Goal: Transaction & Acquisition: Purchase product/service

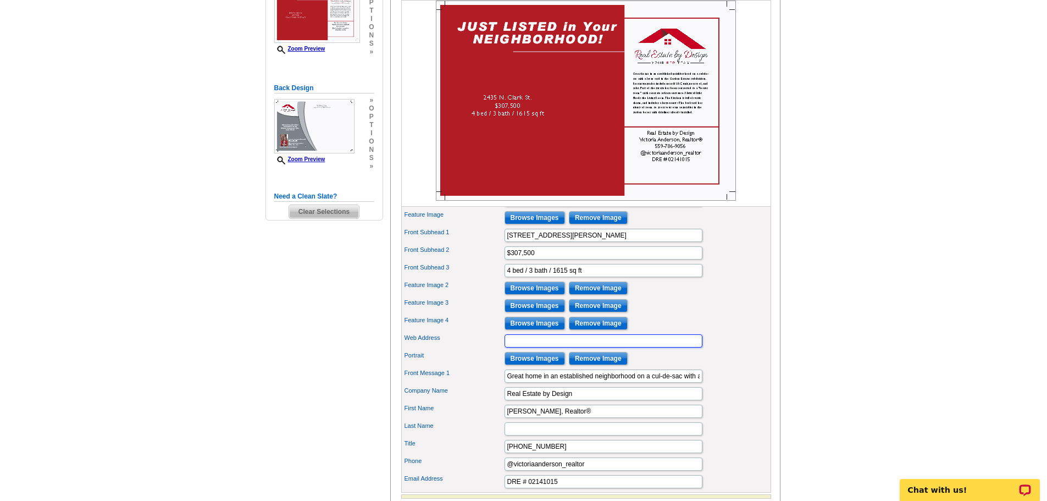
click at [582, 347] on input "Web Address" at bounding box center [604, 340] width 198 height 13
paste input "This lovely home offers a new HVAC unit and ductwork, and a newer roof. In cool…"
type input "This lovely home offers a new HVAC unit and ductwork, and a newer roof. In cool…"
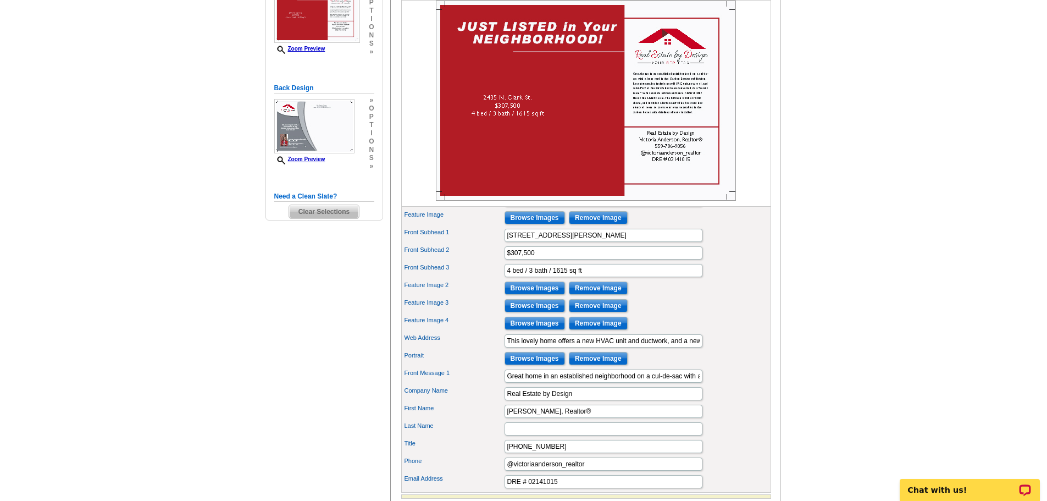
click at [873, 300] on main "Need Help? call 800-260-5887, chat with support, or have our designers make som…" at bounding box center [523, 220] width 1047 height 734
click at [853, 290] on main "Need Help? call [PHONE_NUMBER], chat with support, or have our designers make s…" at bounding box center [523, 220] width 1047 height 734
click at [541, 224] on input "Browse Images" at bounding box center [535, 217] width 60 height 13
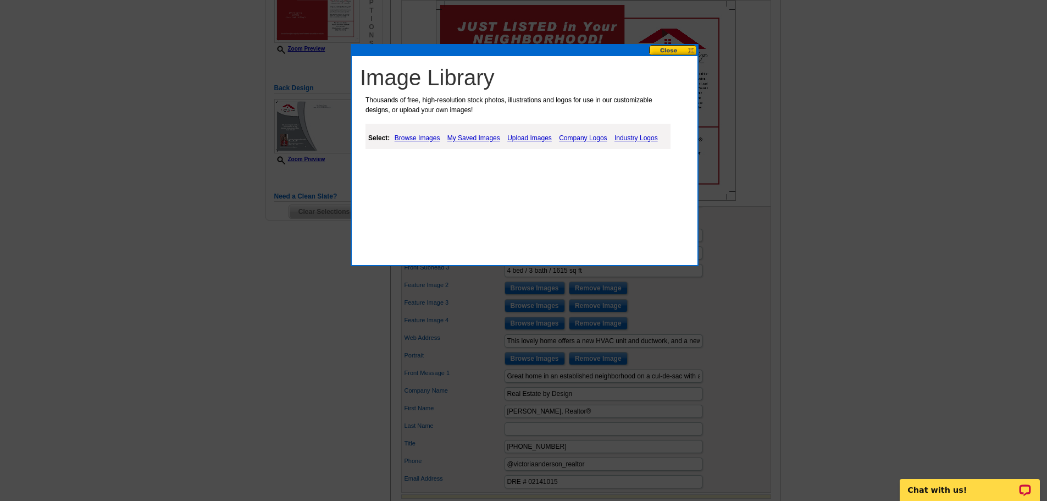
click at [535, 139] on link "Upload Images" at bounding box center [530, 137] width 50 height 13
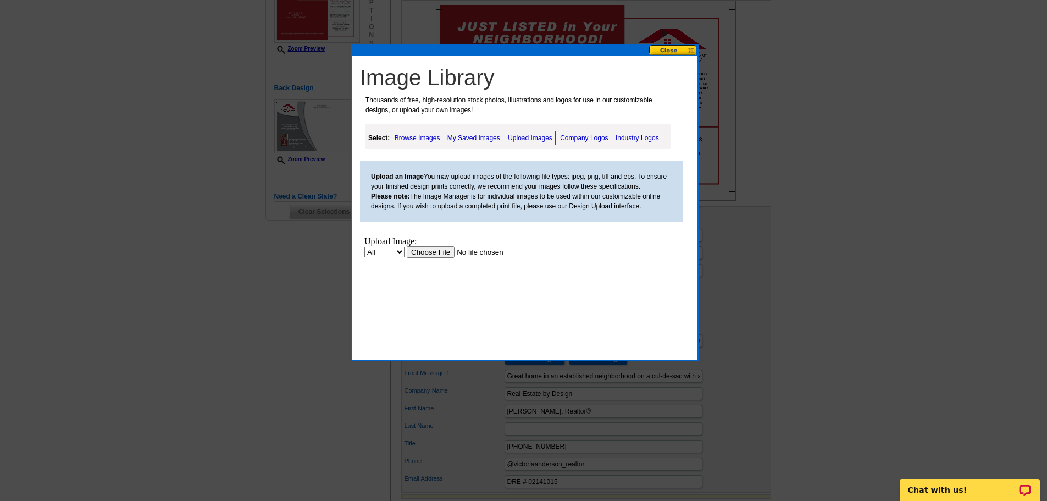
click at [420, 250] on input "file" at bounding box center [476, 252] width 139 height 12
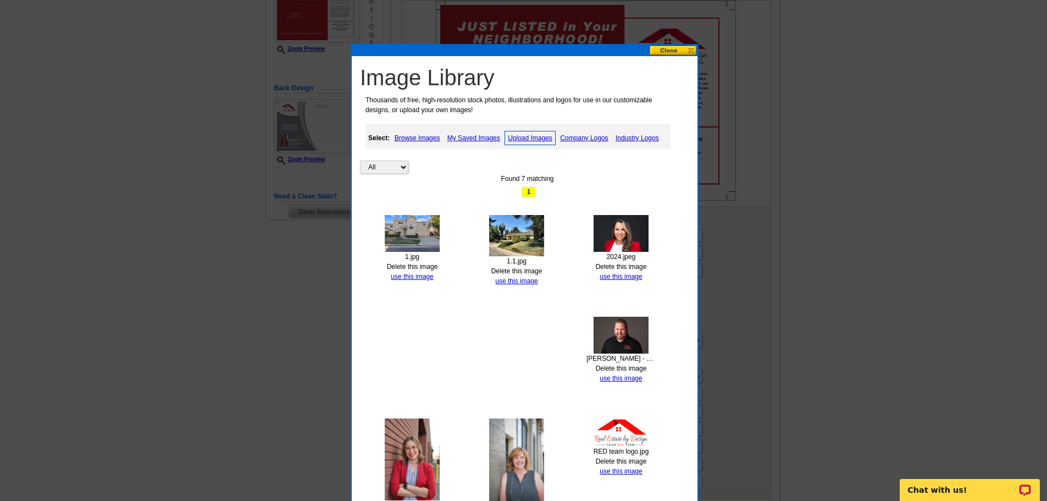
click at [534, 270] on link "Delete this image" at bounding box center [516, 271] width 51 height 8
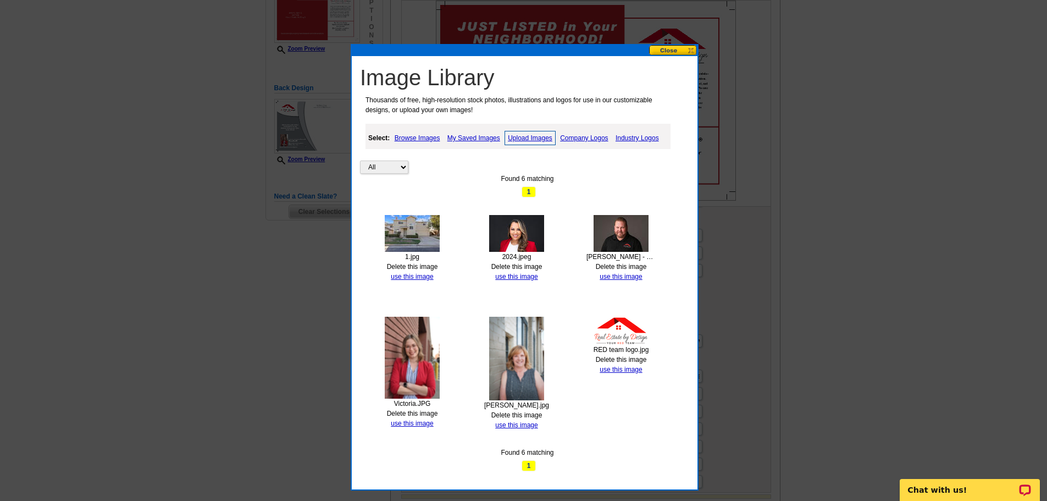
click at [518, 136] on link "Upload Images" at bounding box center [530, 138] width 51 height 14
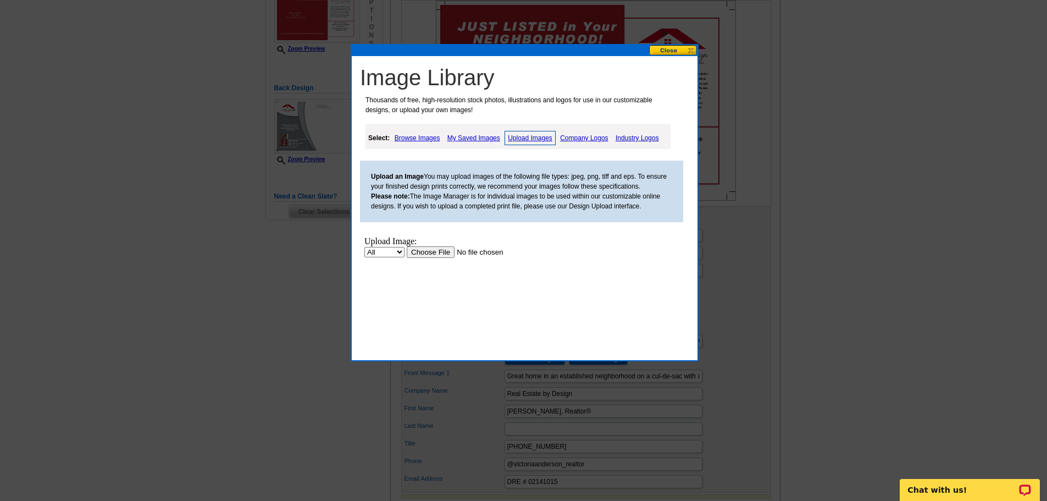
click at [448, 250] on input "file" at bounding box center [476, 252] width 139 height 12
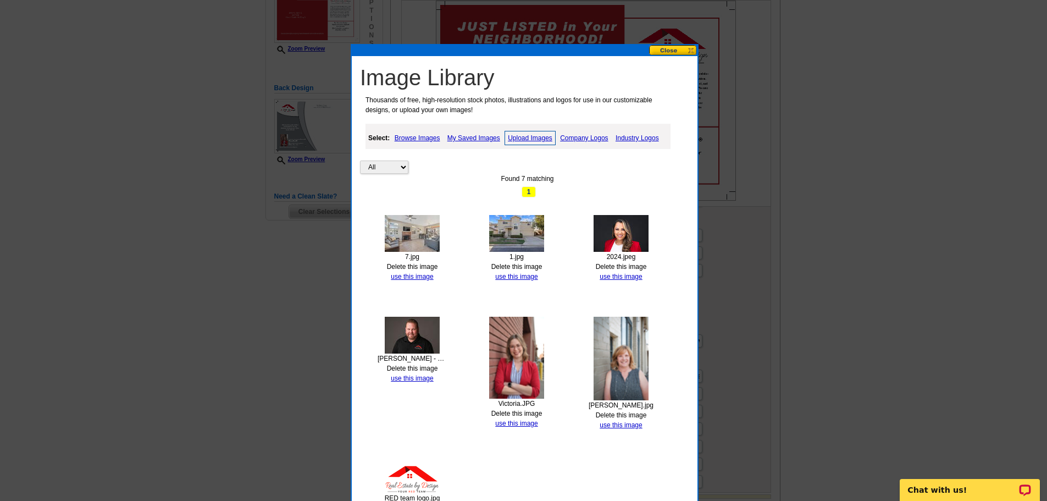
click at [521, 137] on link "Upload Images" at bounding box center [530, 138] width 51 height 14
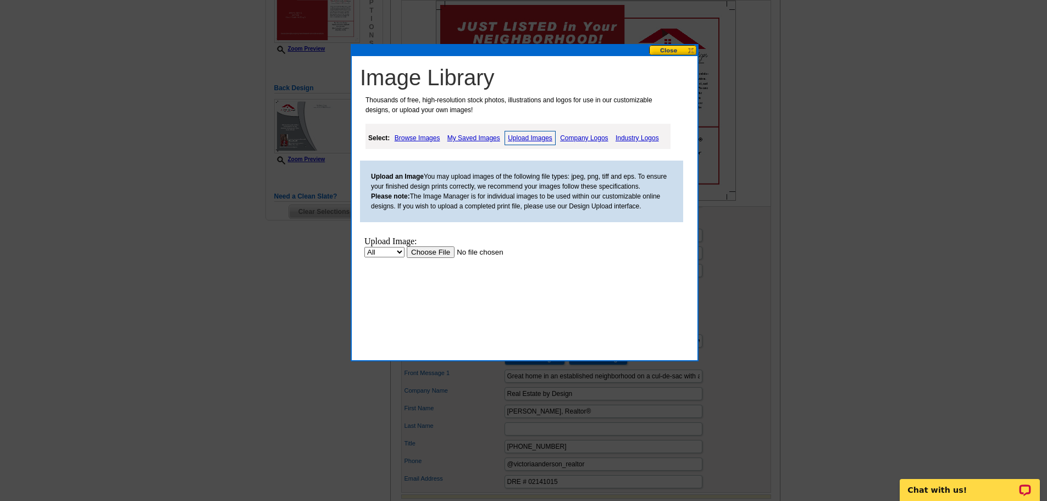
click at [441, 247] on input "file" at bounding box center [476, 252] width 139 height 12
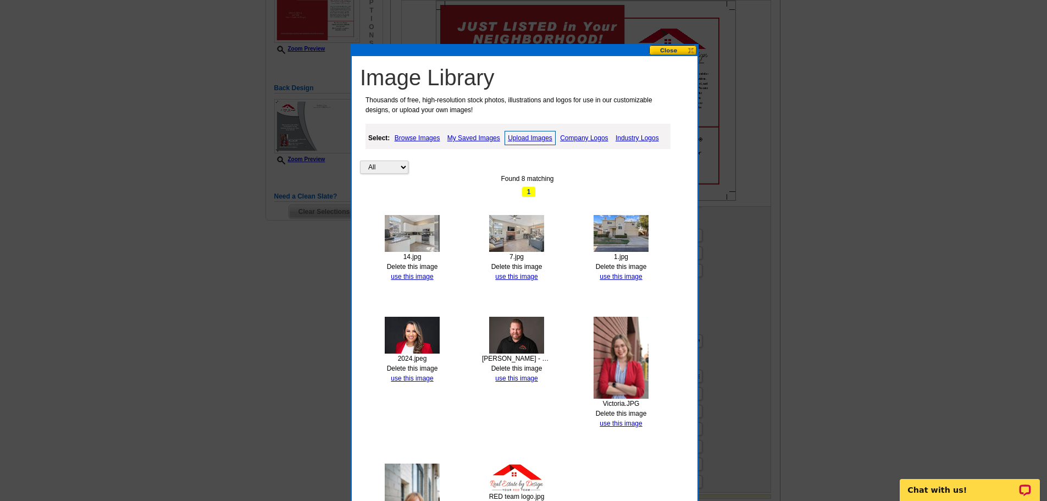
click at [528, 134] on link "Upload Images" at bounding box center [530, 138] width 51 height 14
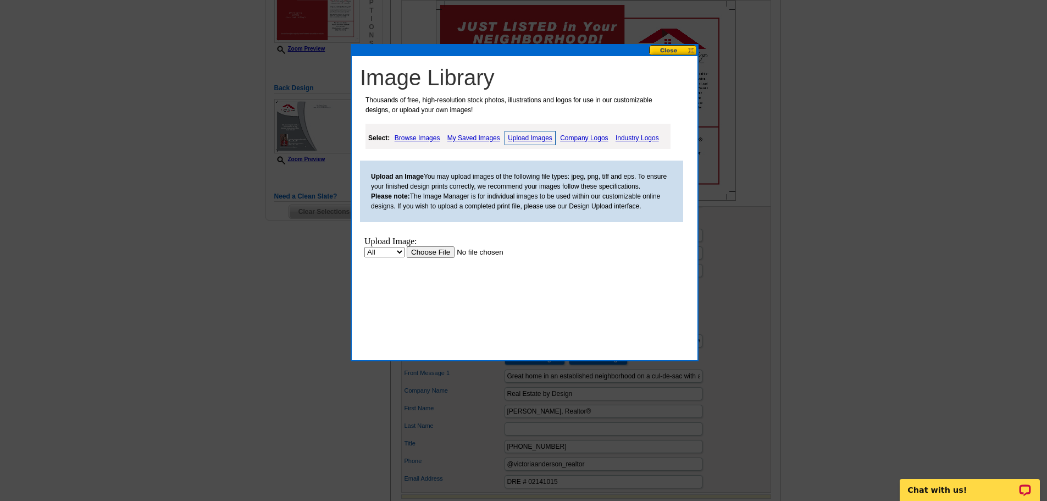
click at [429, 247] on input "file" at bounding box center [476, 252] width 139 height 12
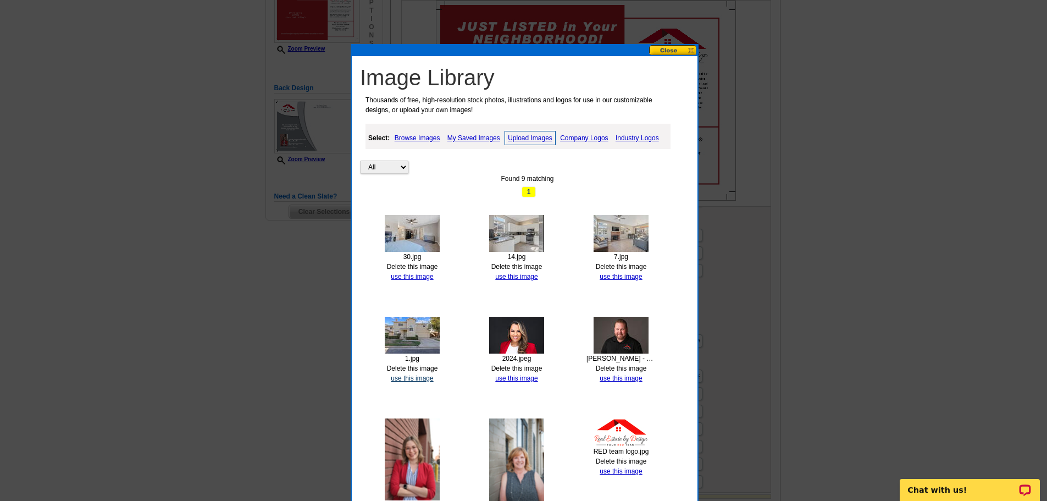
click at [427, 378] on link "use this image" at bounding box center [412, 378] width 42 height 8
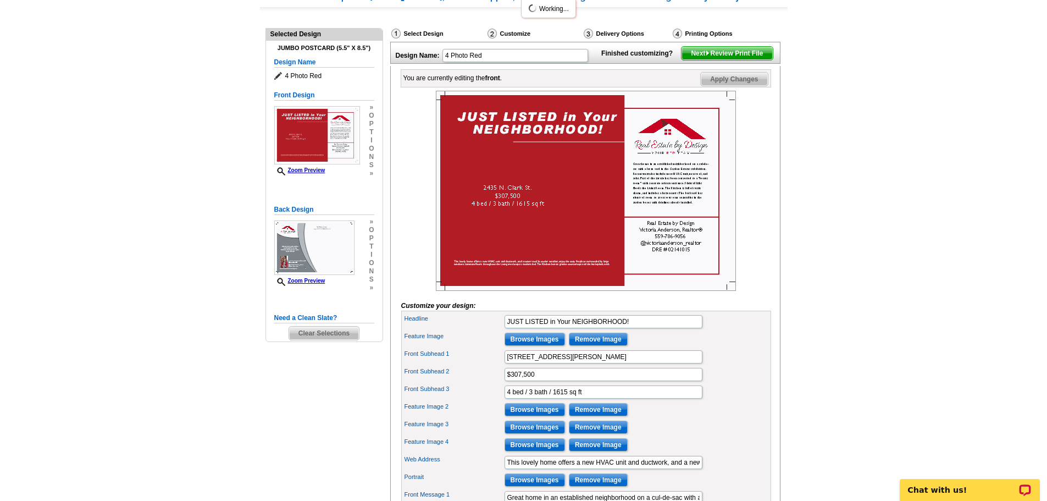
scroll to position [220, 0]
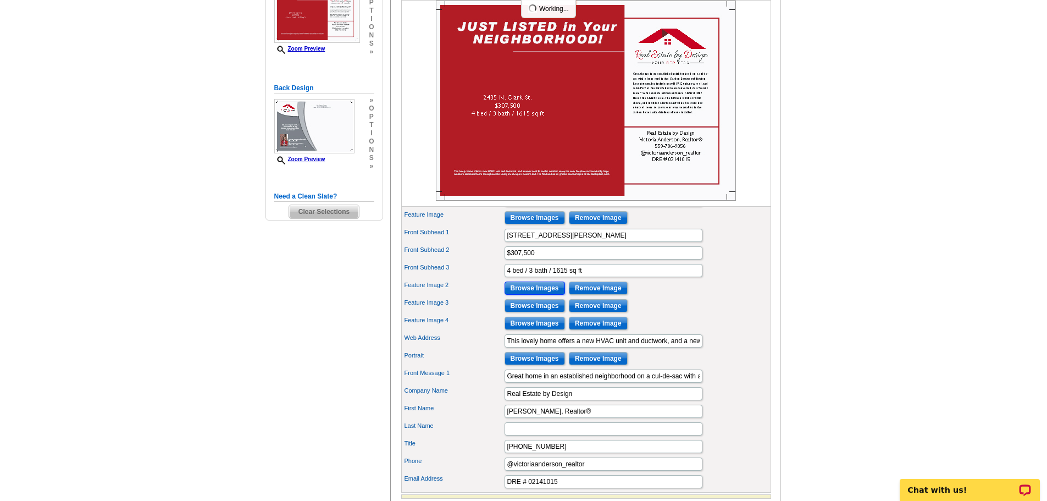
click at [547, 295] on input "Browse Images" at bounding box center [535, 287] width 60 height 13
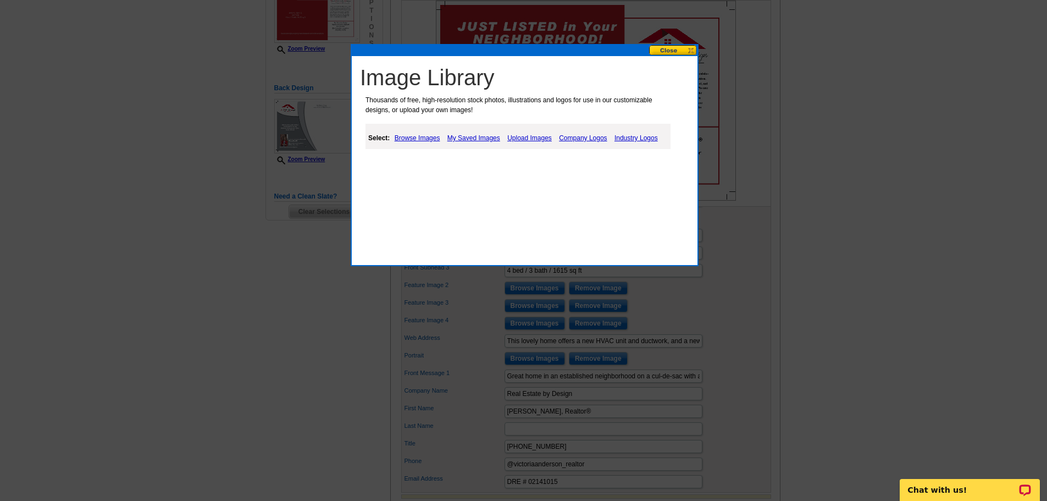
click at [482, 137] on link "My Saved Images" at bounding box center [474, 137] width 58 height 13
click at [479, 134] on link "My Saved Images" at bounding box center [474, 137] width 58 height 13
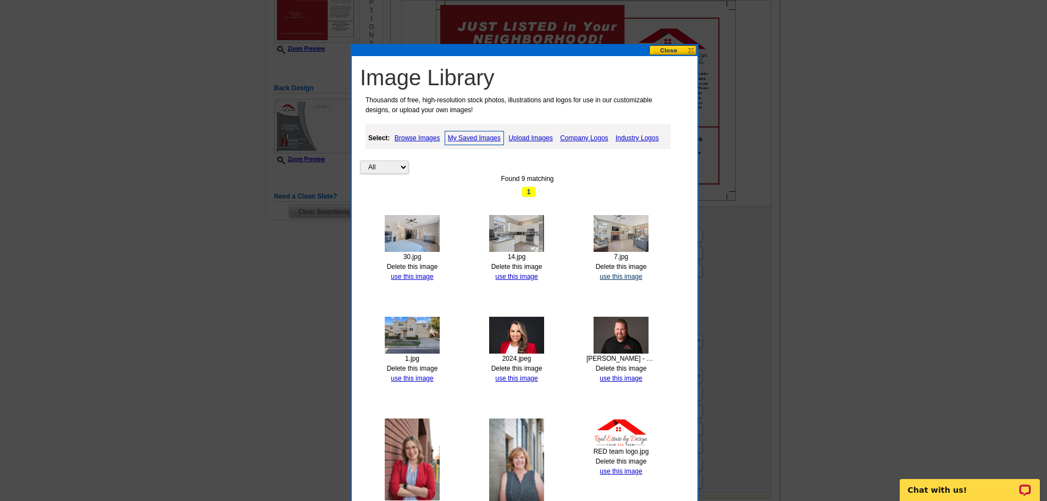
click at [610, 278] on link "use this image" at bounding box center [621, 277] width 42 height 8
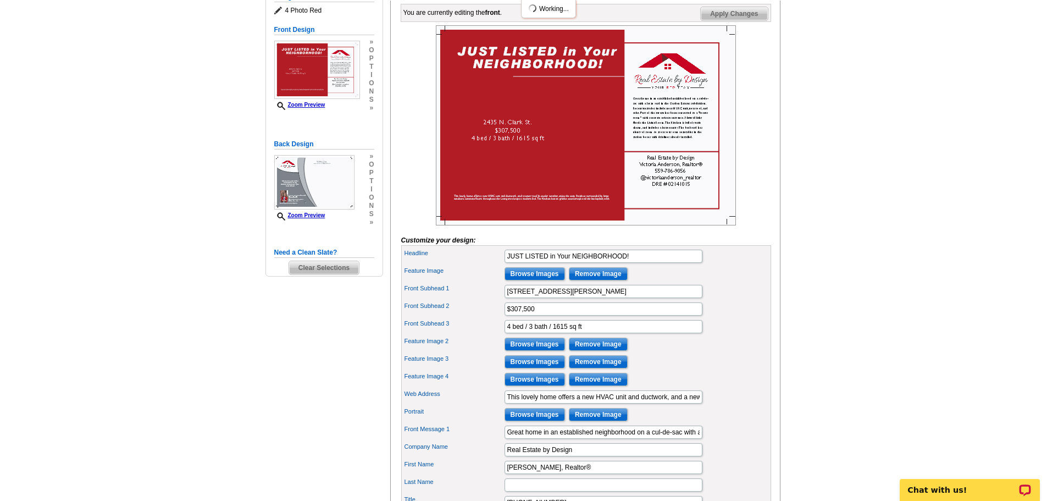
scroll to position [165, 0]
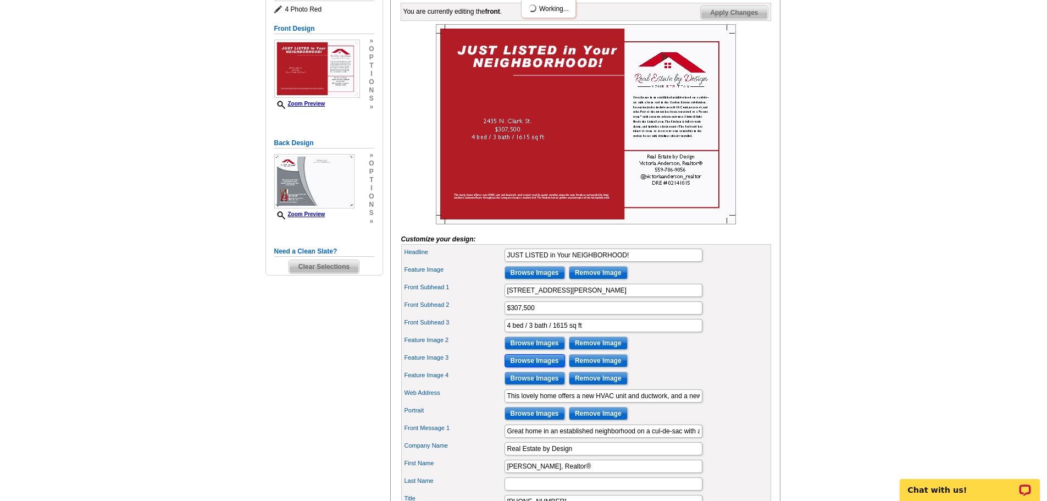
click at [541, 367] on input "Browse Images" at bounding box center [535, 360] width 60 height 13
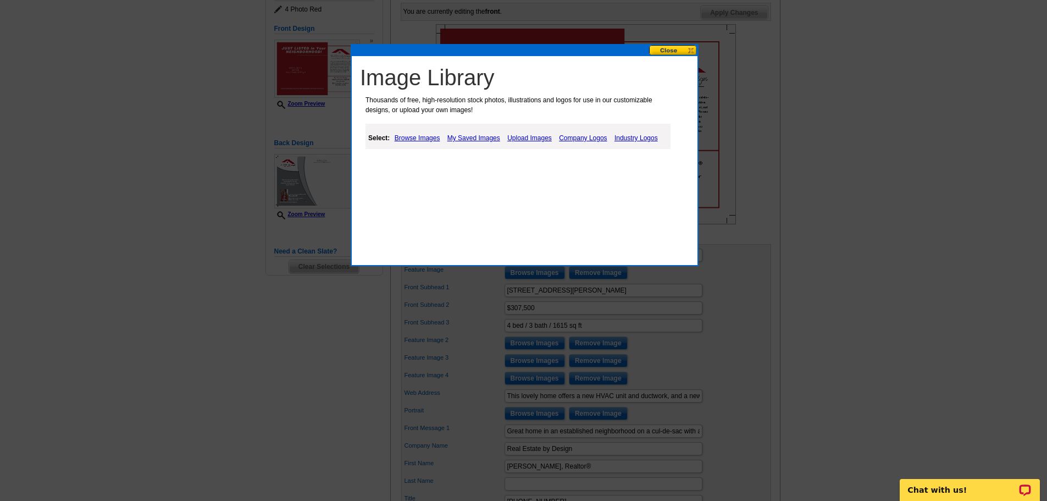
click at [462, 140] on link "My Saved Images" at bounding box center [474, 137] width 58 height 13
click at [462, 137] on link "My Saved Images" at bounding box center [474, 137] width 58 height 13
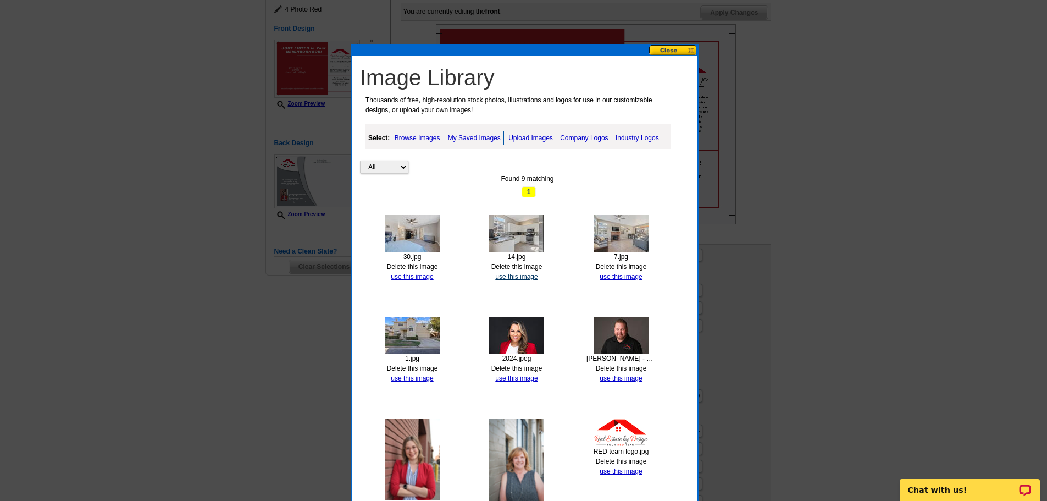
click at [511, 276] on link "use this image" at bounding box center [516, 277] width 42 height 8
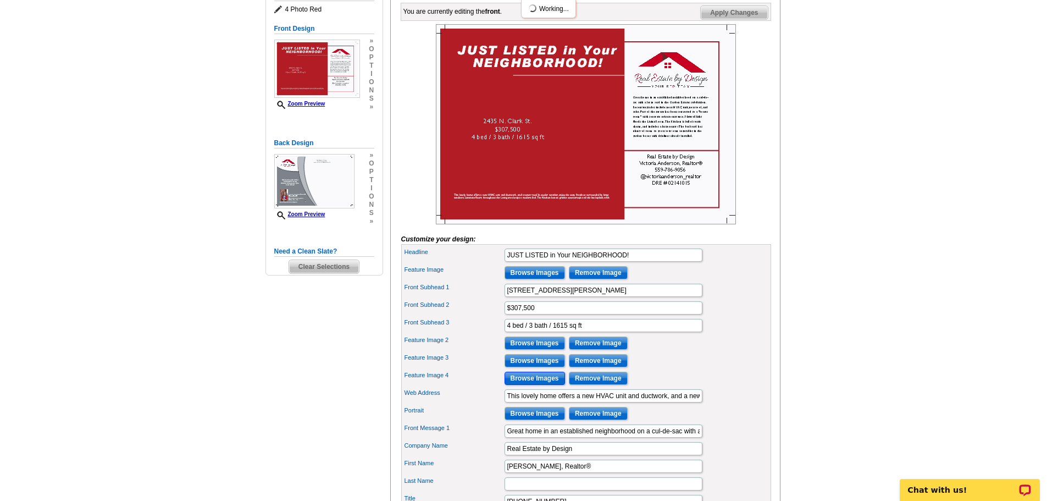
click at [547, 385] on input "Browse Images" at bounding box center [535, 378] width 60 height 13
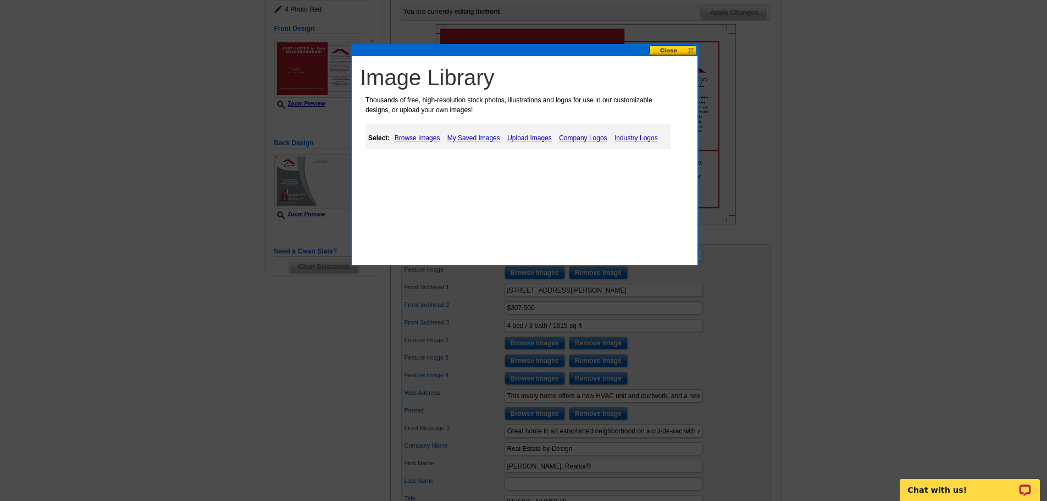
click at [490, 141] on link "My Saved Images" at bounding box center [474, 137] width 58 height 13
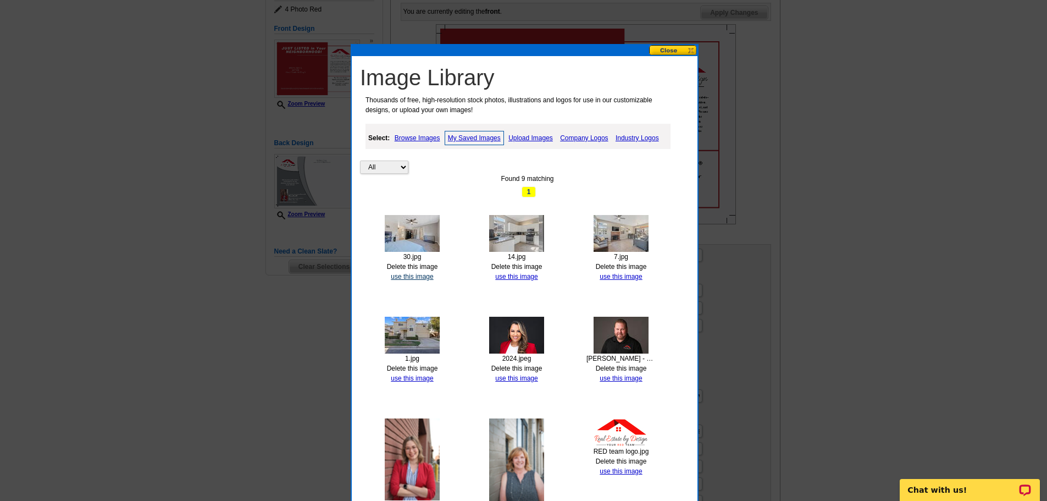
click at [425, 278] on div at bounding box center [523, 168] width 1047 height 666
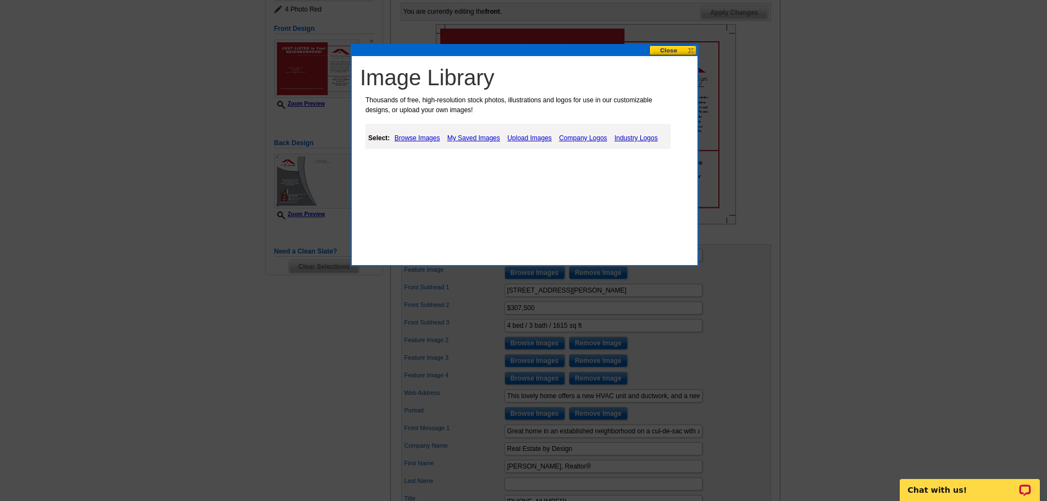
click at [472, 137] on link "My Saved Images" at bounding box center [474, 137] width 58 height 13
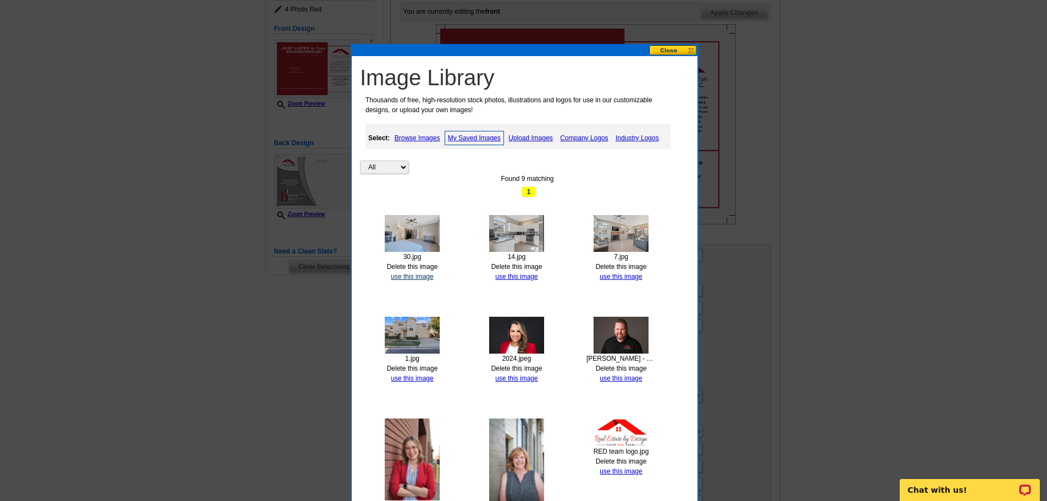
click at [427, 276] on link "use this image" at bounding box center [412, 277] width 42 height 8
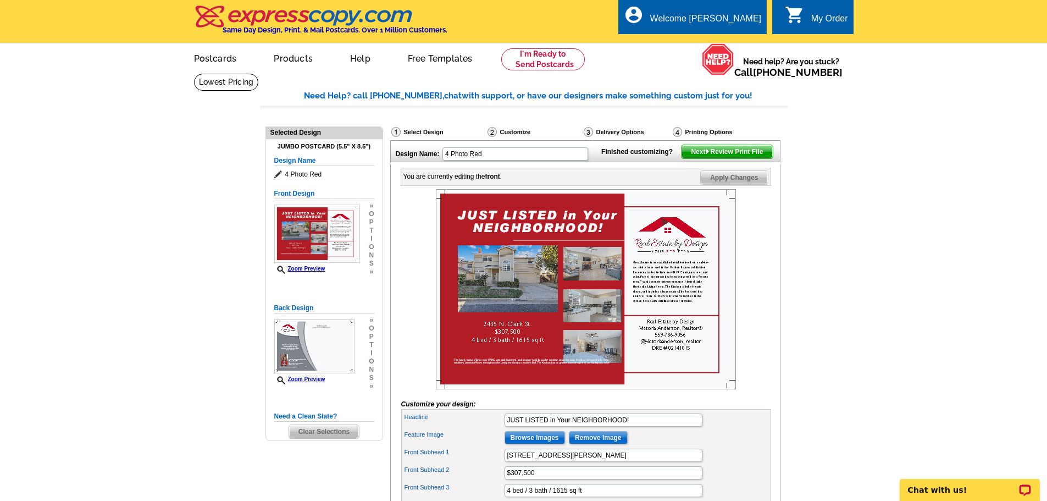
scroll to position [55, 0]
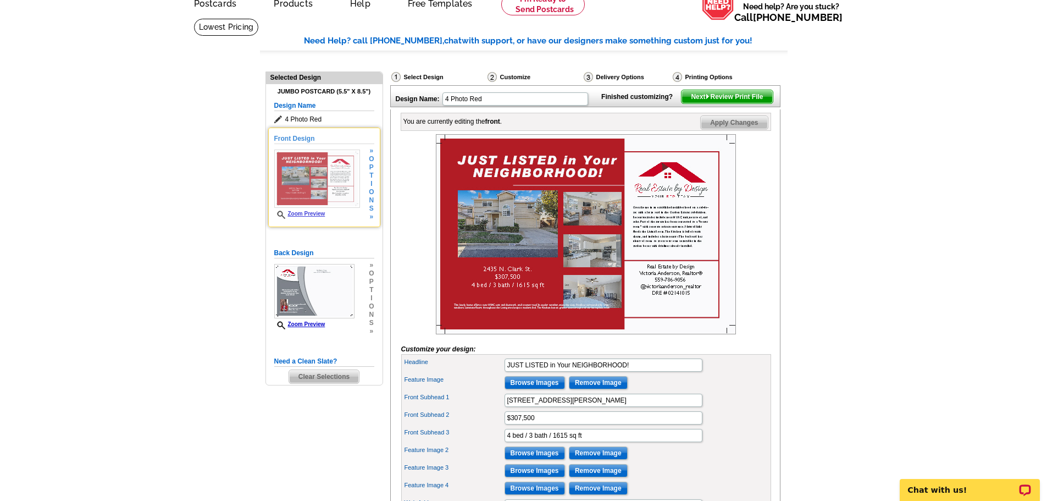
click at [297, 214] on link "Zoom Preview" at bounding box center [299, 214] width 51 height 6
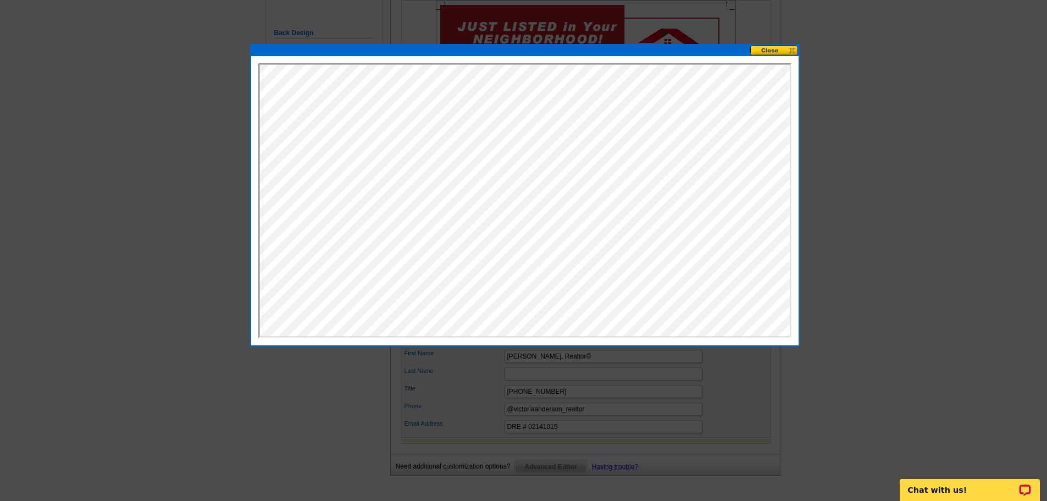
scroll to position [0, 0]
click at [782, 51] on button at bounding box center [774, 50] width 48 height 10
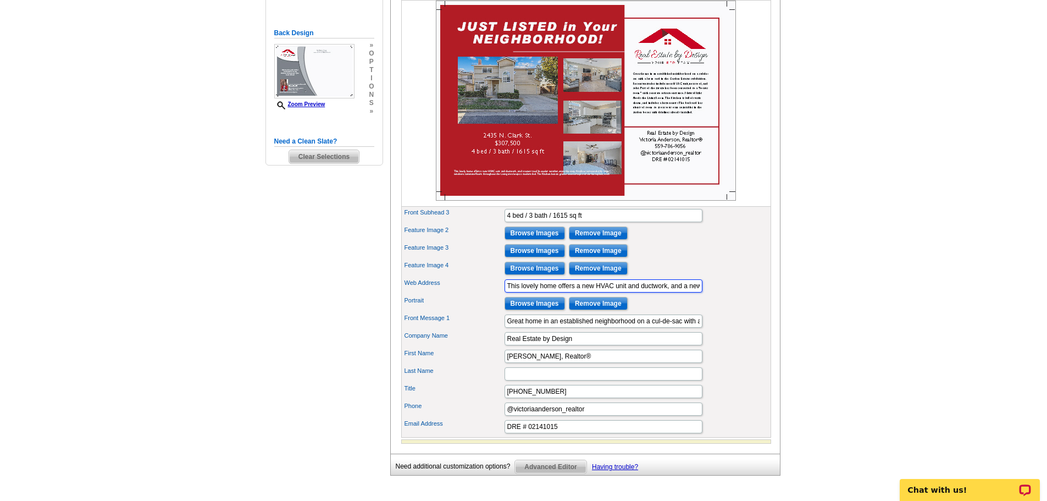
click at [652, 292] on input "This lovely home offers a new HVAC unit and ductwork, and a newer roof. In cool…" at bounding box center [604, 285] width 198 height 13
click at [627, 328] on input "Great home in an established neighborhood on a cul-de-sac with a large yard in …" at bounding box center [604, 320] width 198 height 13
click at [618, 328] on input "Great home in an established neighborhood on a cul-de-sac with a large yard in …" at bounding box center [604, 320] width 198 height 13
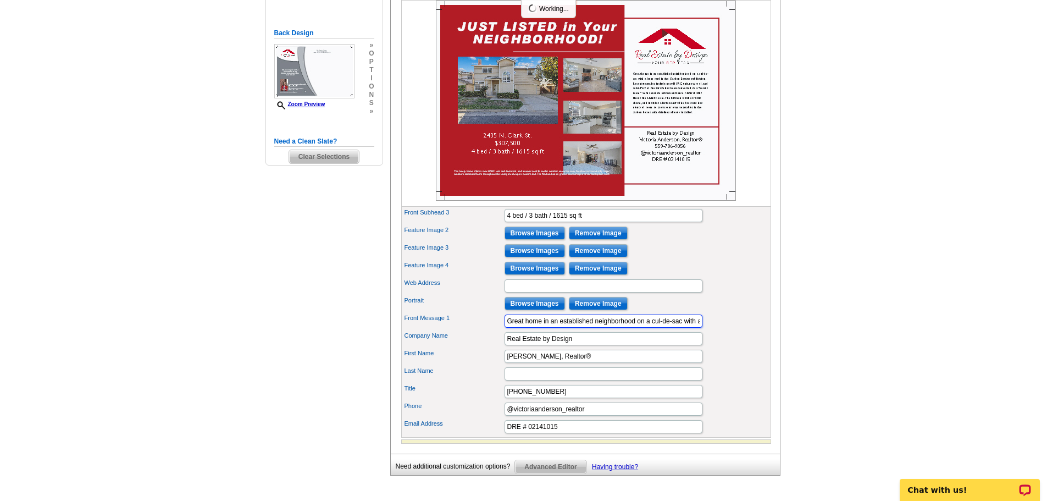
click at [618, 328] on input "Great home in an established neighborhood on a cul-de-sac with a large yard in …" at bounding box center [604, 320] width 198 height 13
paste input "This lovely home offers a new HVAC unit and ductwork, and a newer roof. In cool…"
type input "This lovely home offers a new HVAC unit and ductwork, and a newer roof. In cool…"
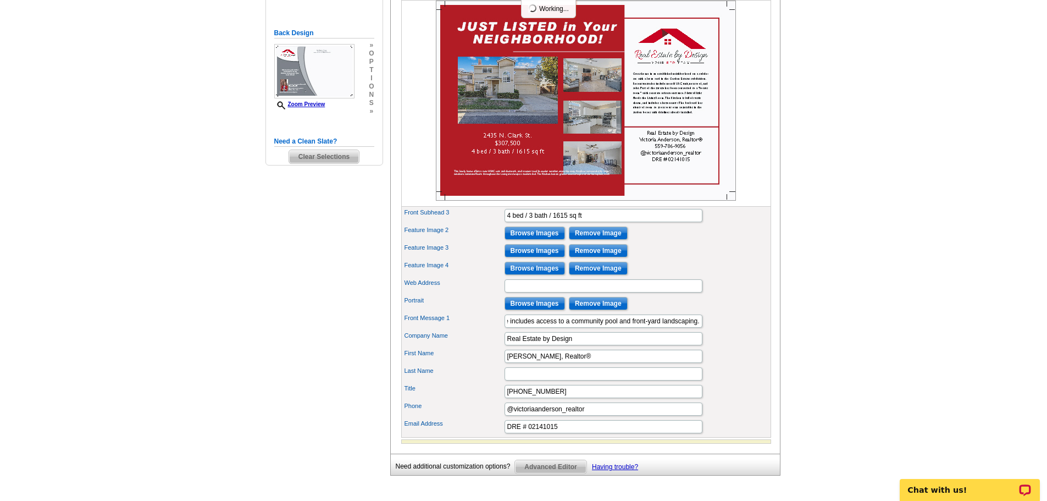
scroll to position [0, 0]
click at [831, 333] on main "Need Help? call 800-260-5887, chat with support, or have our designers make som…" at bounding box center [523, 165] width 1047 height 734
click at [879, 204] on main "Need Help? call 800-260-5887, chat with support, or have our designers make som…" at bounding box center [523, 165] width 1047 height 734
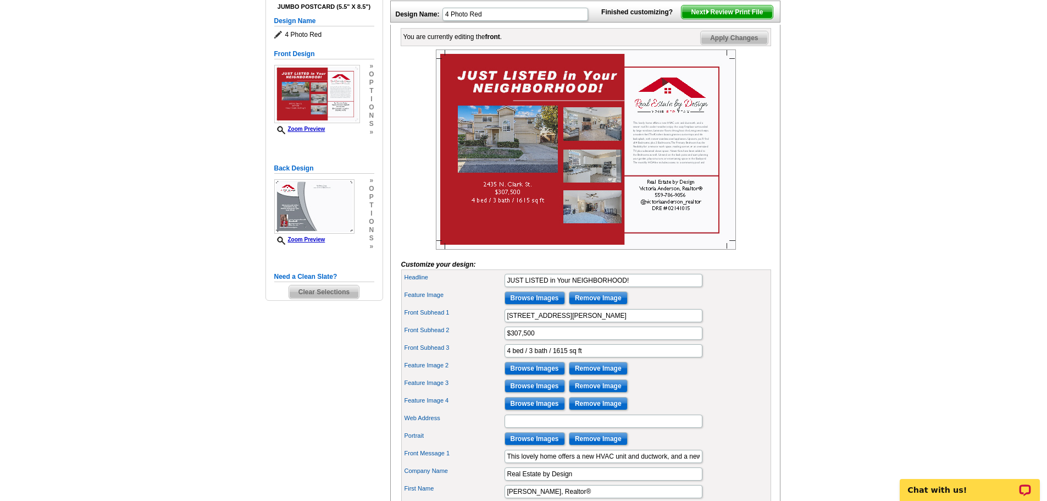
scroll to position [165, 0]
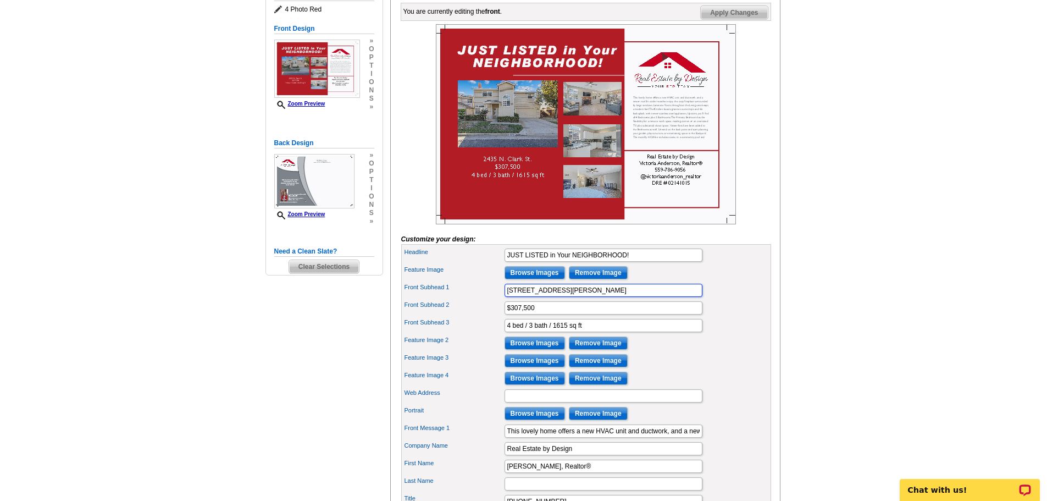
click at [532, 297] on input "2435 N. Clark St." at bounding box center [604, 290] width 198 height 13
click at [816, 239] on main "Need Help? call 800-260-5887, chat with support, or have our designers make som…" at bounding box center [523, 275] width 1047 height 734
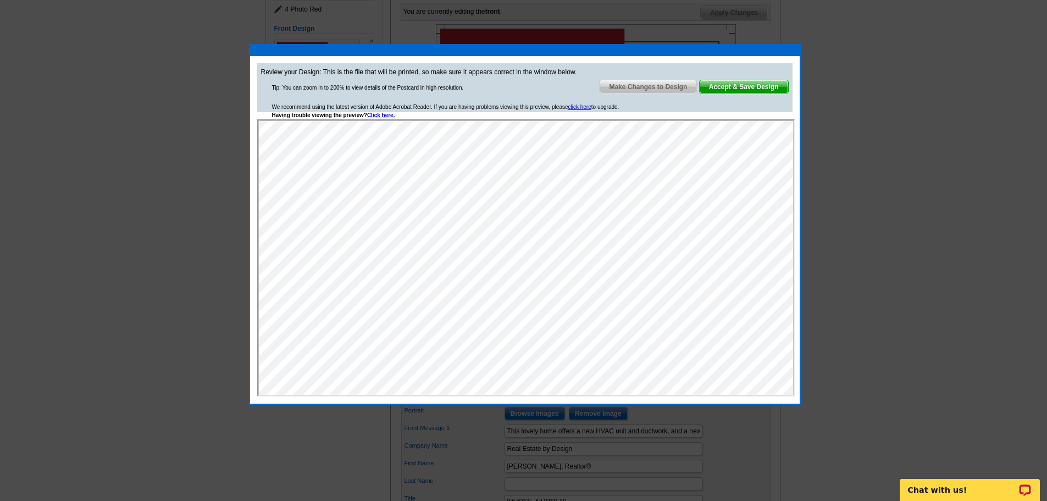
scroll to position [0, 0]
click at [722, 83] on span "Accept & Save Design" at bounding box center [744, 86] width 88 height 13
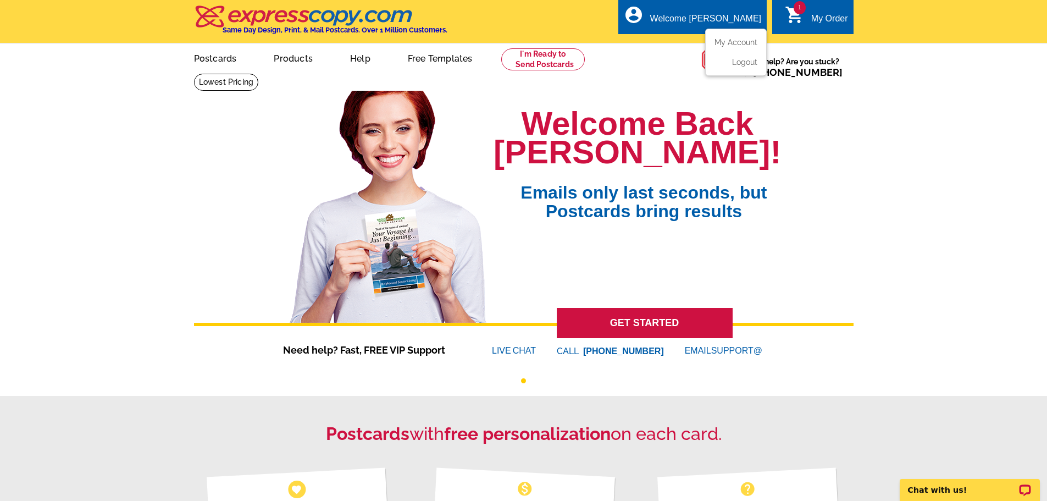
click at [735, 21] on div "Welcome [PERSON_NAME]" at bounding box center [705, 21] width 111 height 15
drag, startPoint x: 735, startPoint y: 46, endPoint x: 739, endPoint y: 50, distance: 5.8
click at [735, 46] on link "My Account" at bounding box center [736, 42] width 43 height 9
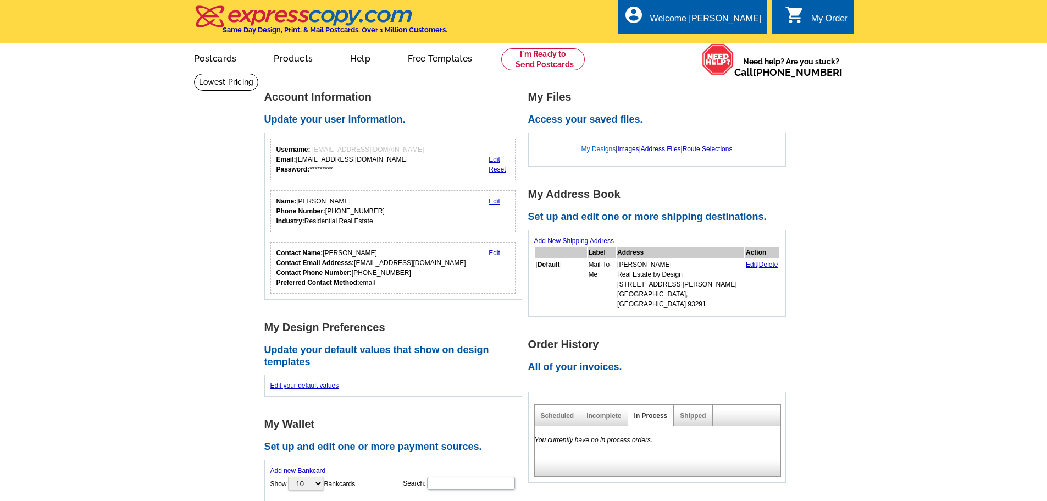
click at [595, 153] on link "My Designs" at bounding box center [599, 149] width 35 height 8
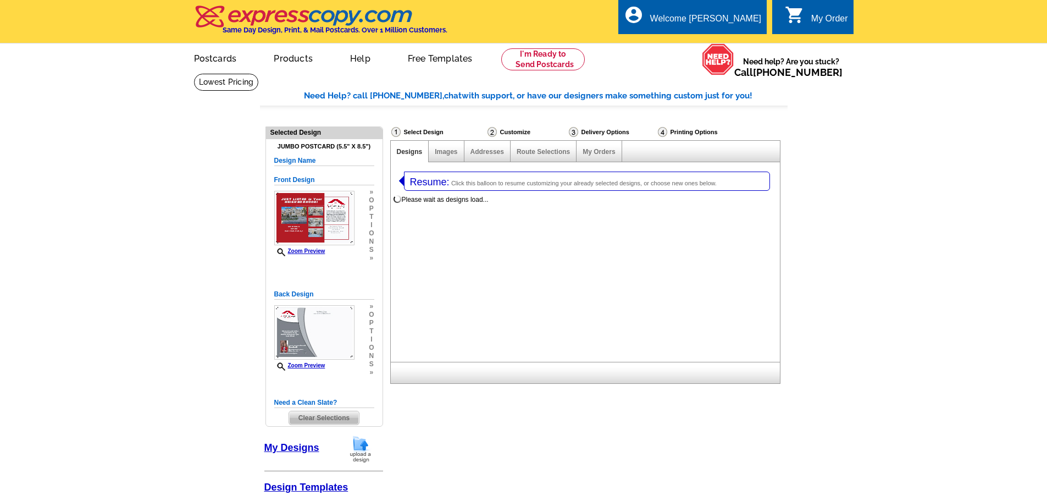
select select "1"
select select "2"
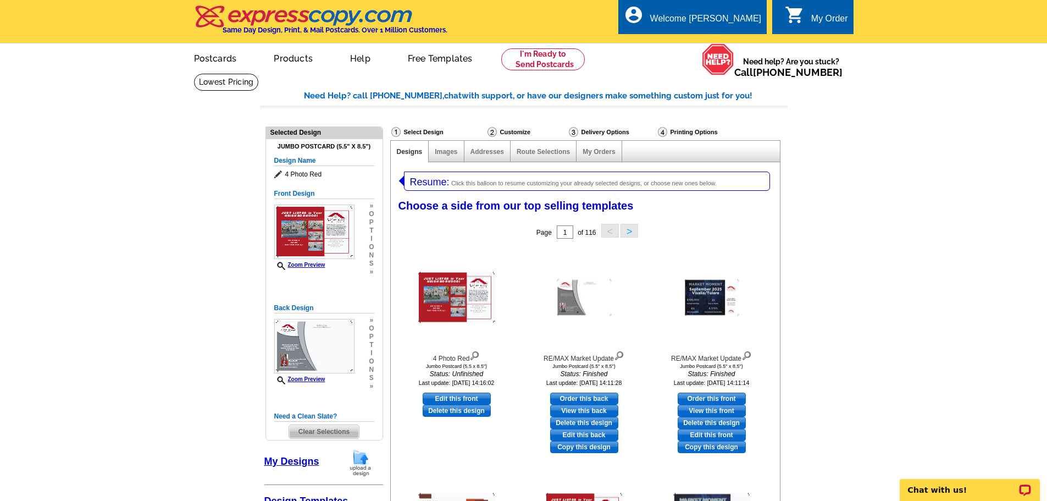
scroll to position [220, 0]
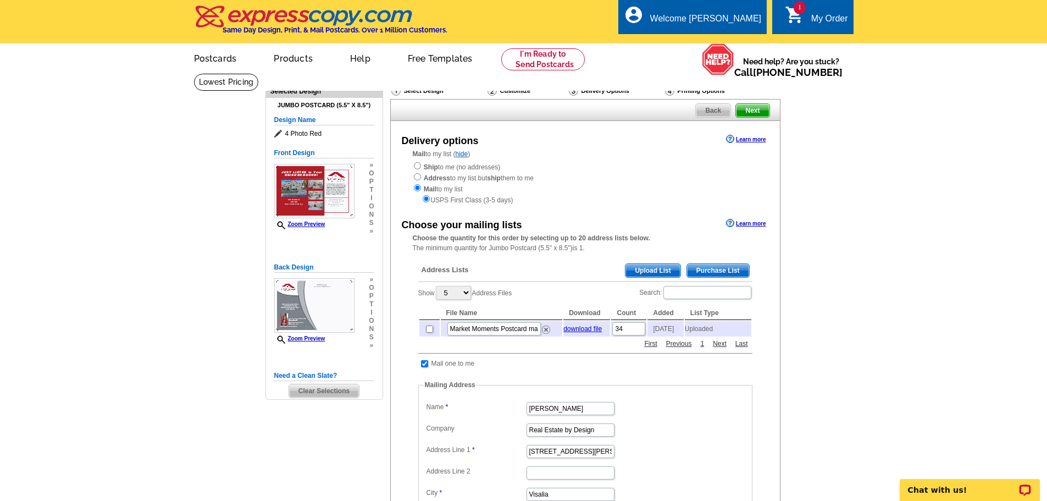
scroll to position [55, 0]
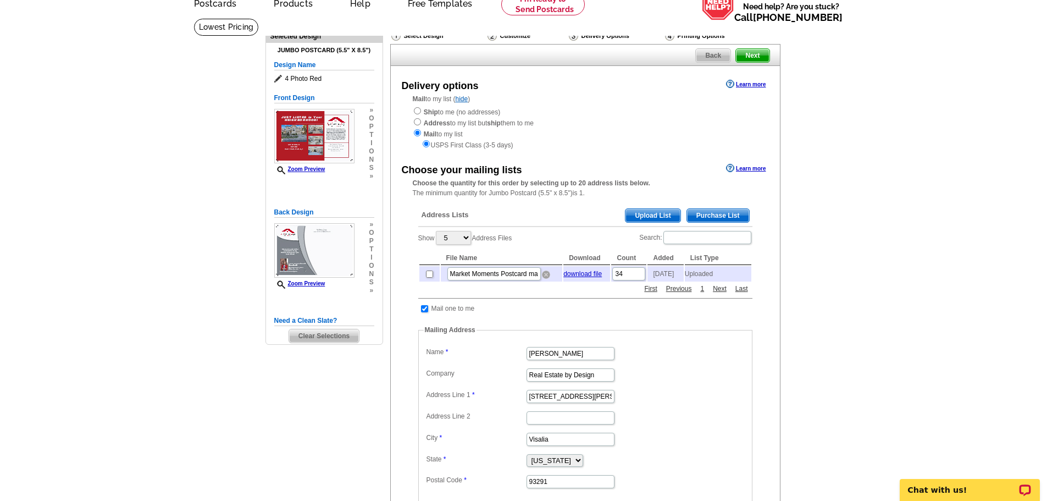
click at [546, 278] on img at bounding box center [546, 274] width 8 height 8
click at [648, 214] on span "Upload List" at bounding box center [652, 215] width 54 height 13
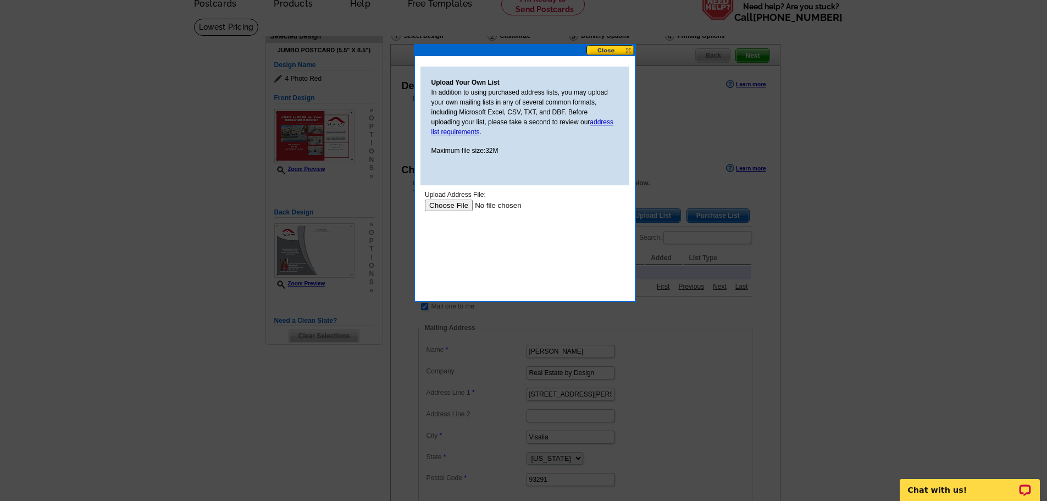
scroll to position [0, 0]
click at [458, 206] on input "file" at bounding box center [493, 206] width 139 height 12
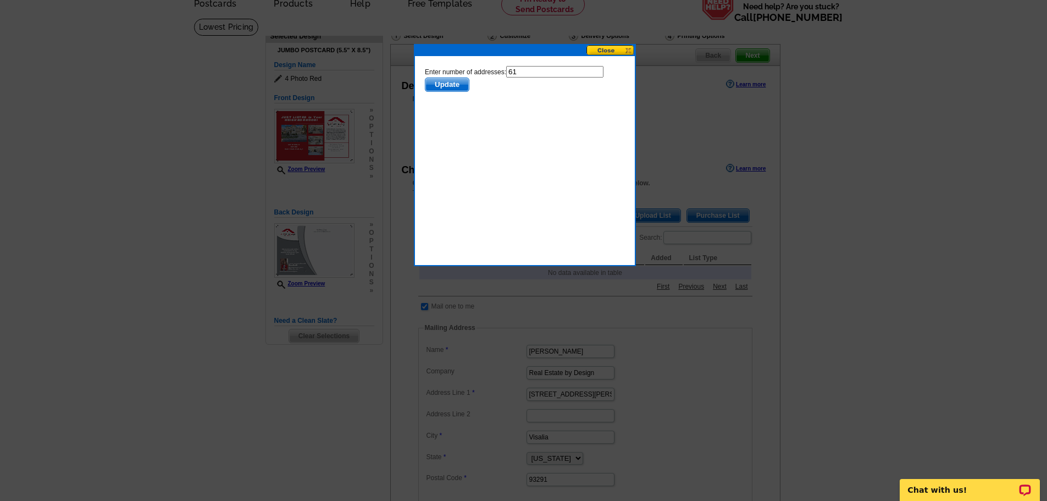
click at [556, 69] on input "61" at bounding box center [554, 72] width 97 height 12
type input "60"
click at [452, 86] on span "Update" at bounding box center [446, 84] width 43 height 13
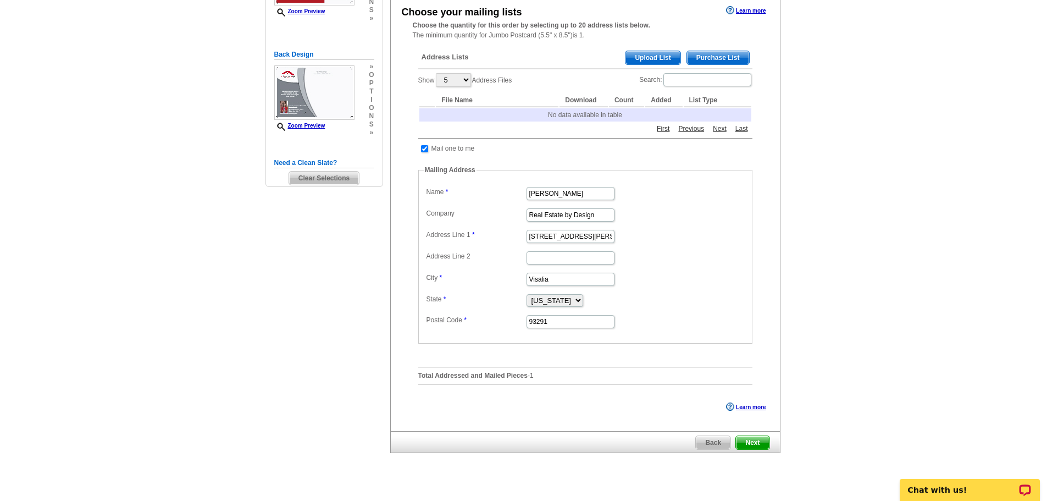
scroll to position [275, 0]
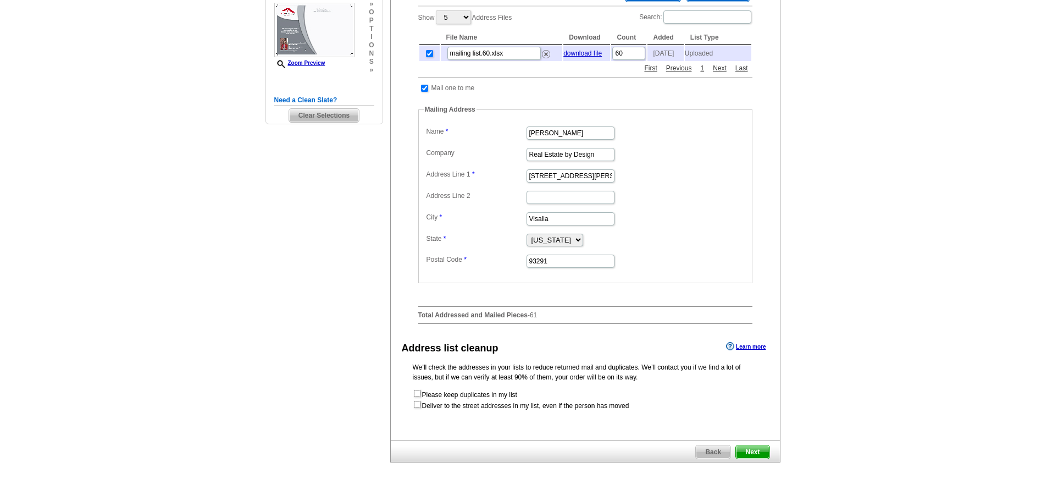
scroll to position [275, 0]
click at [418, 408] on input "checkbox" at bounding box center [417, 404] width 7 height 7
checkbox input "true"
radio input "true"
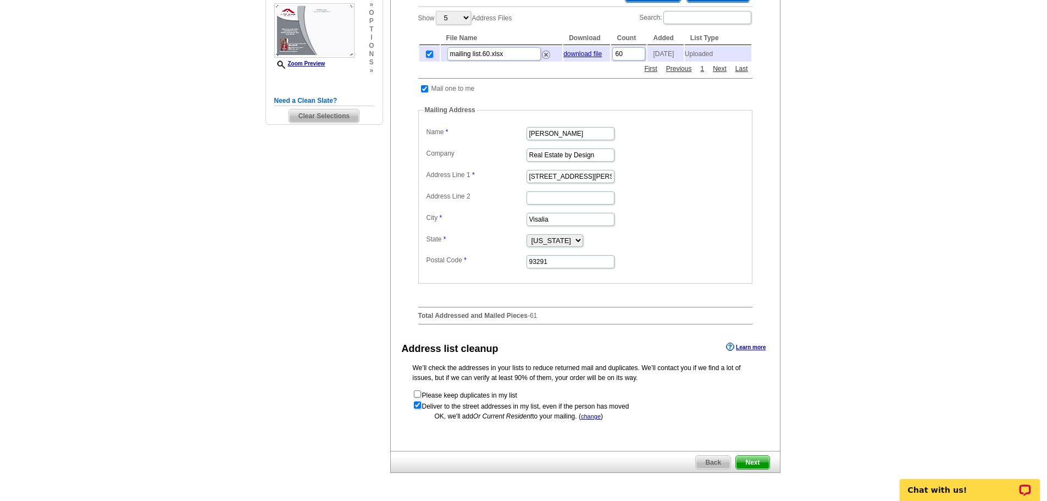
scroll to position [0, 0]
click at [746, 466] on span "Next" at bounding box center [752, 462] width 33 height 13
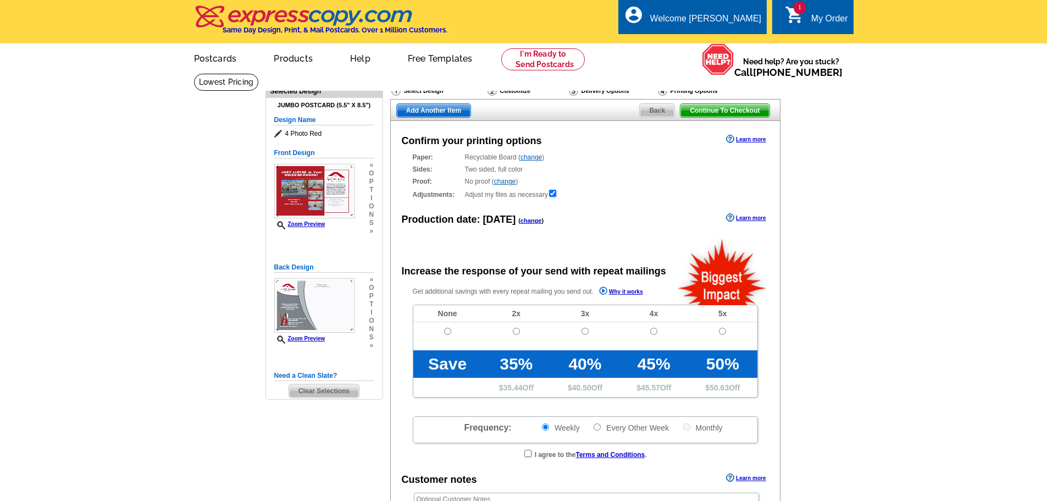
radio input "false"
click at [446, 334] on input "radio" at bounding box center [447, 331] width 7 height 7
radio input "true"
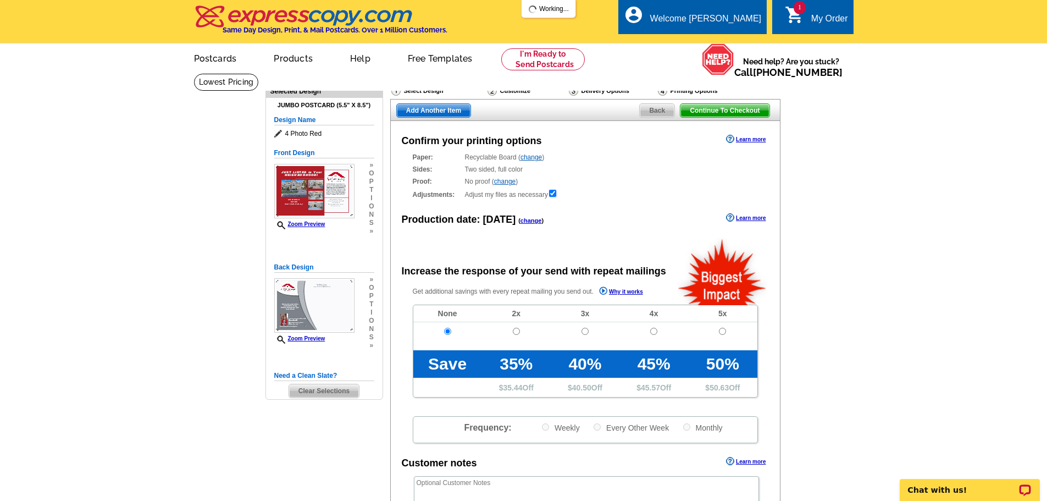
click at [887, 323] on main "Need Help? call [PHONE_NUMBER], chat with support, or have our designers make s…" at bounding box center [523, 371] width 1047 height 597
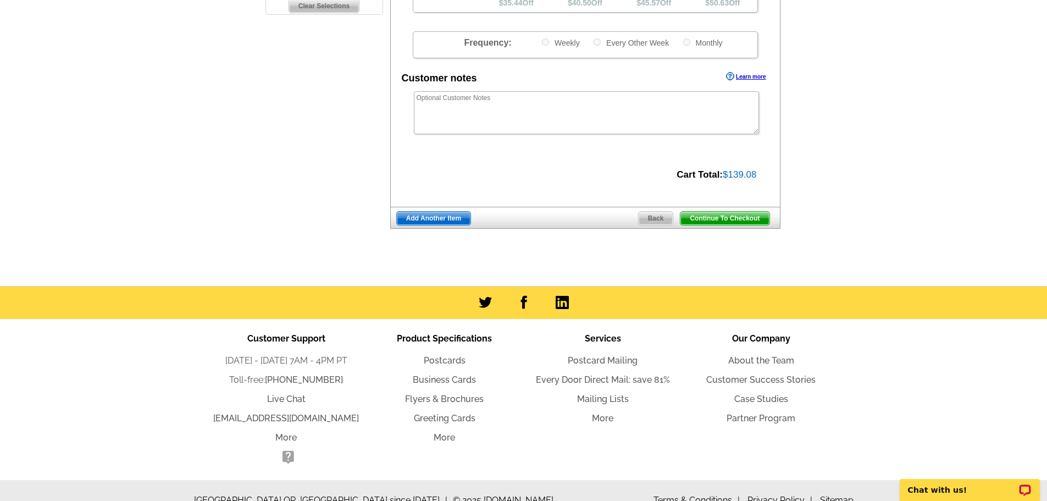
click at [754, 218] on span "Continue To Checkout" at bounding box center [724, 218] width 88 height 13
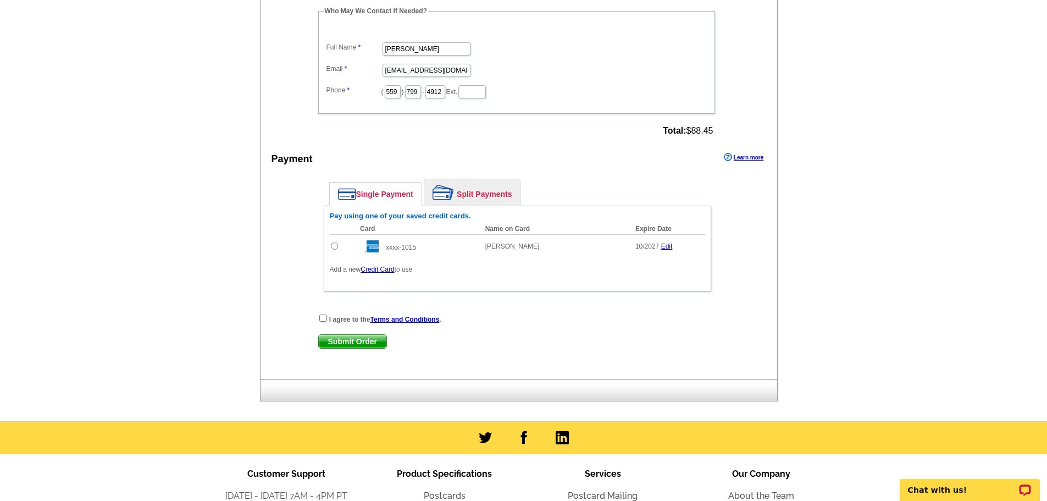
scroll to position [385, 0]
click at [335, 246] on input "radio" at bounding box center [334, 245] width 7 height 7
radio input "true"
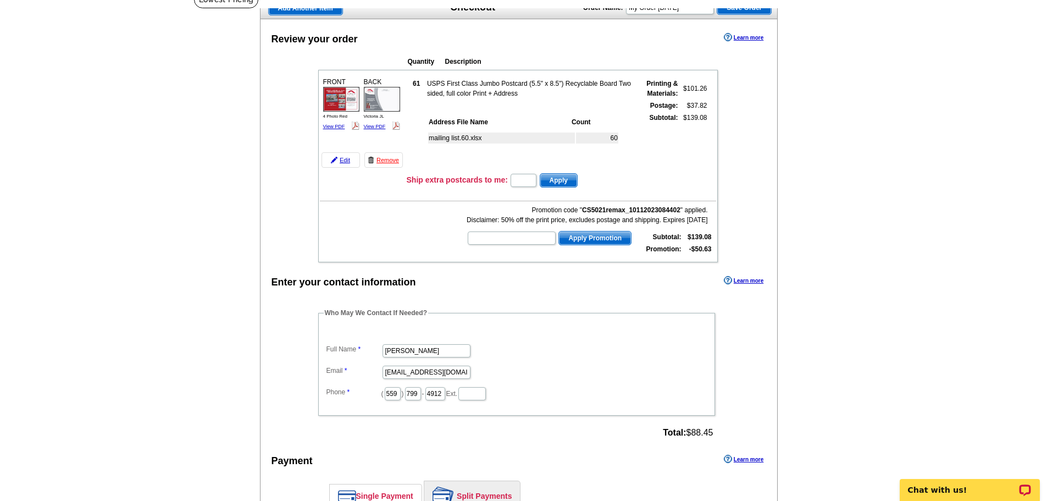
scroll to position [0, 0]
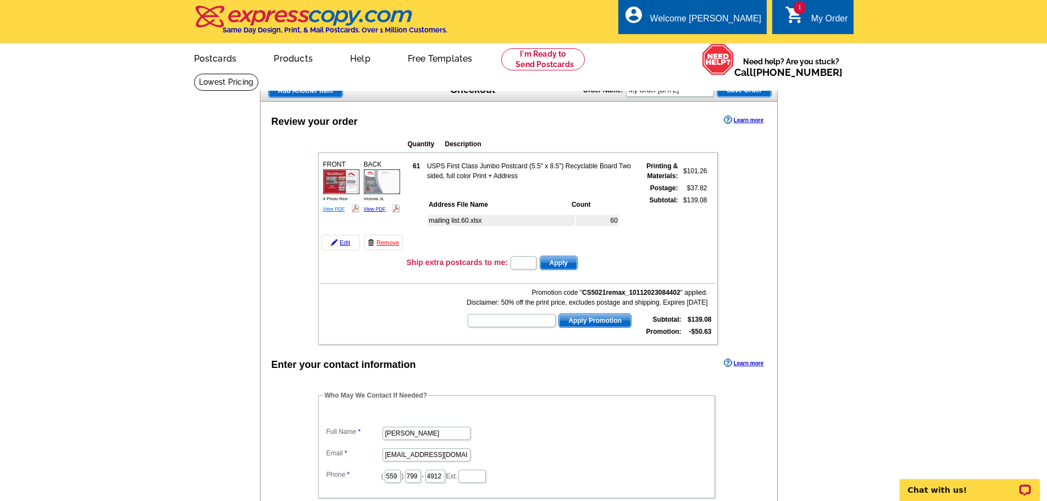
click at [337, 211] on link "View PDF" at bounding box center [334, 208] width 22 height 5
click at [376, 211] on link "View PDF" at bounding box center [375, 208] width 22 height 5
click at [870, 283] on main "Add Another Item Checkout Order Name: My Order 2025-10-03 Save Order Review you…" at bounding box center [523, 439] width 1047 height 732
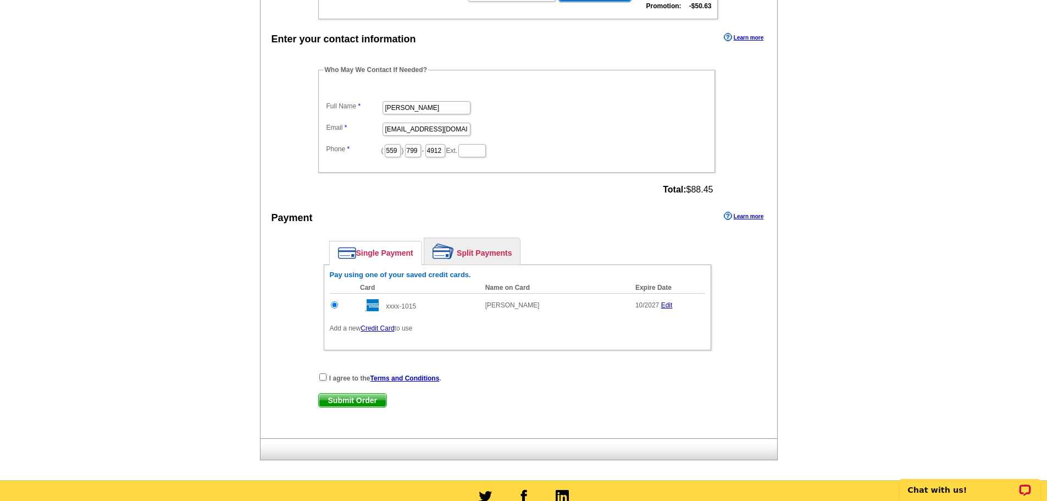
scroll to position [385, 0]
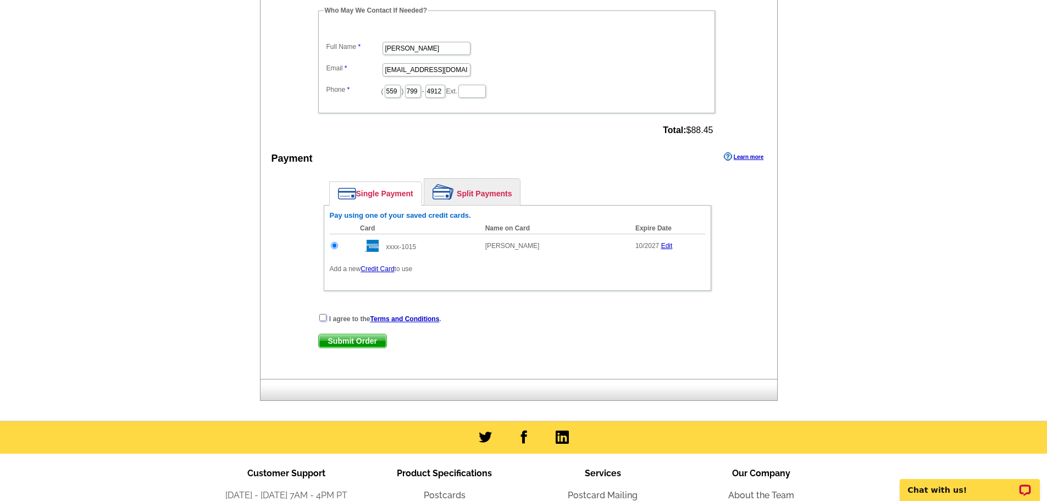
click at [320, 318] on input "checkbox" at bounding box center [322, 317] width 7 height 7
checkbox input "true"
click at [333, 343] on span "Submit Order" at bounding box center [353, 340] width 68 height 13
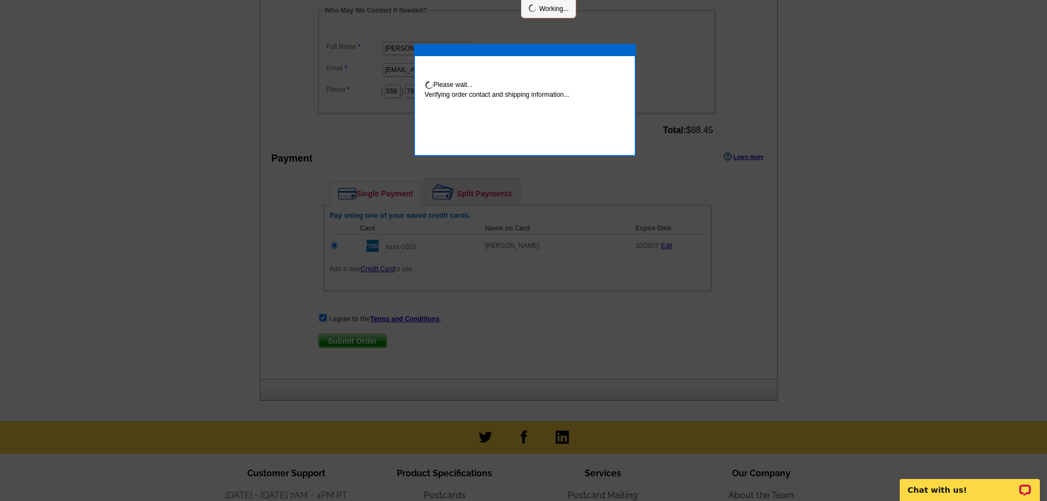
scroll to position [380, 0]
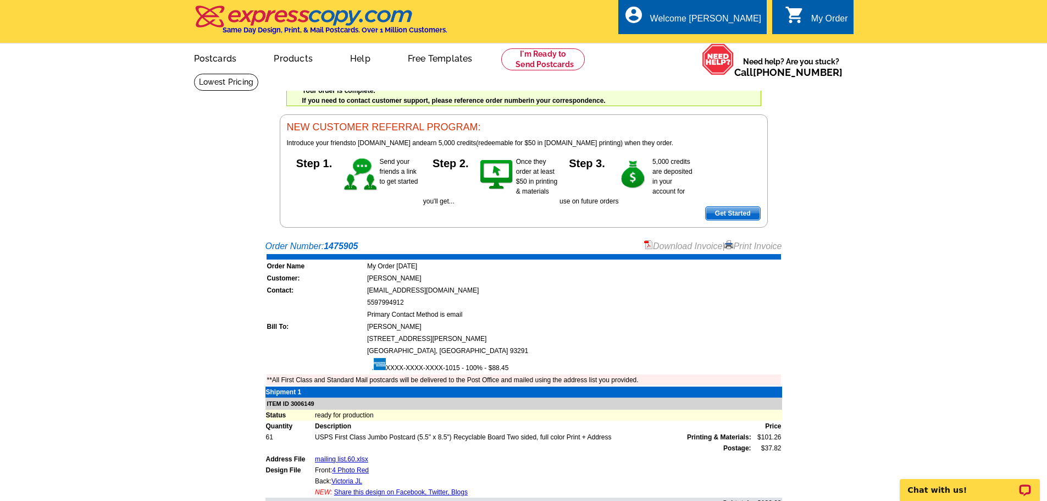
click at [695, 247] on link "Download Invoice" at bounding box center [683, 245] width 78 height 9
click at [884, 203] on div "Welcome back [PERSON_NAME] My Account Logout local_phone Same Day Design, Print…" at bounding box center [523, 114] width 1047 height 228
